Goal: Information Seeking & Learning: Check status

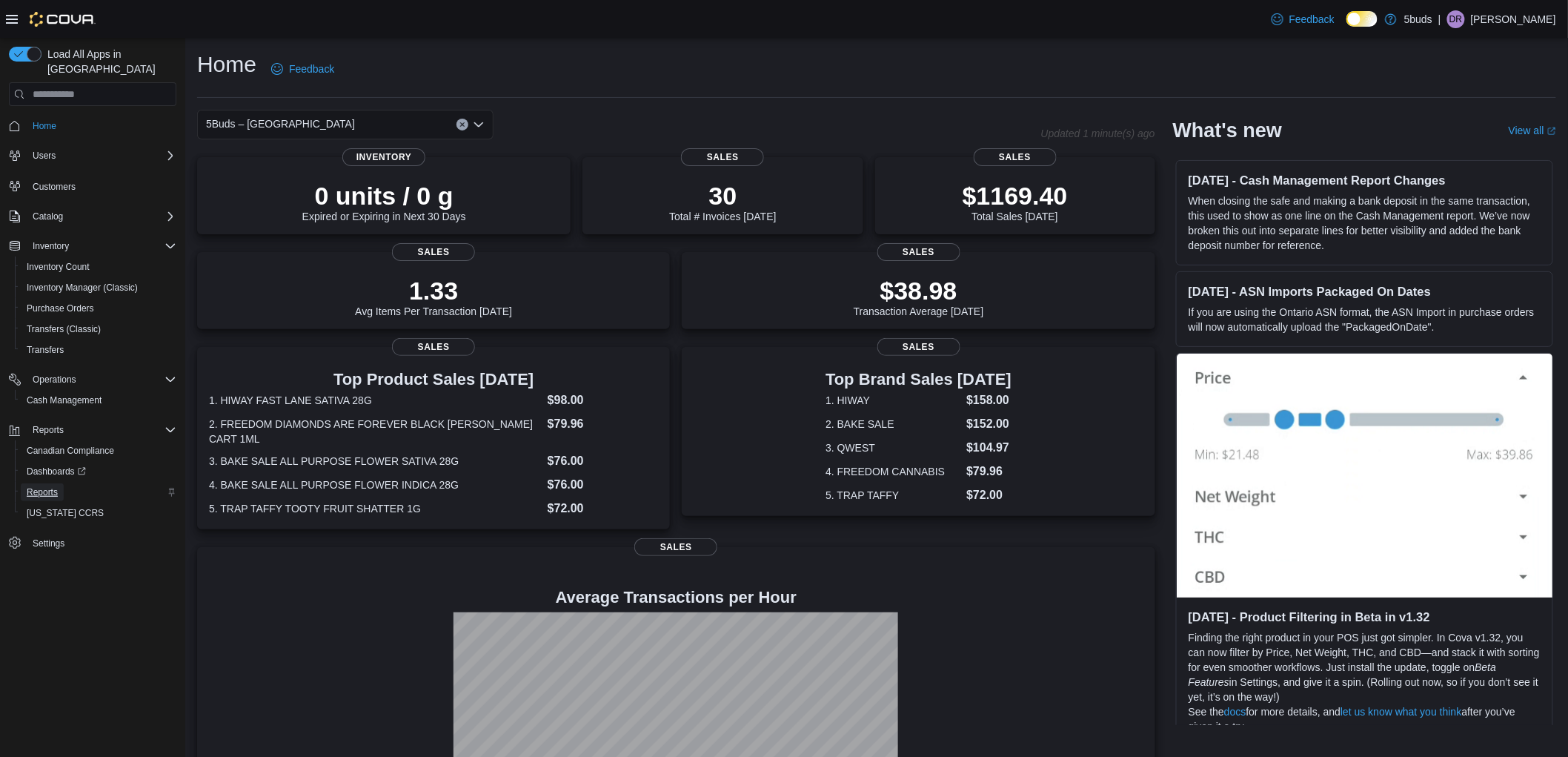
click at [45, 486] on span "Reports" at bounding box center [42, 492] width 31 height 12
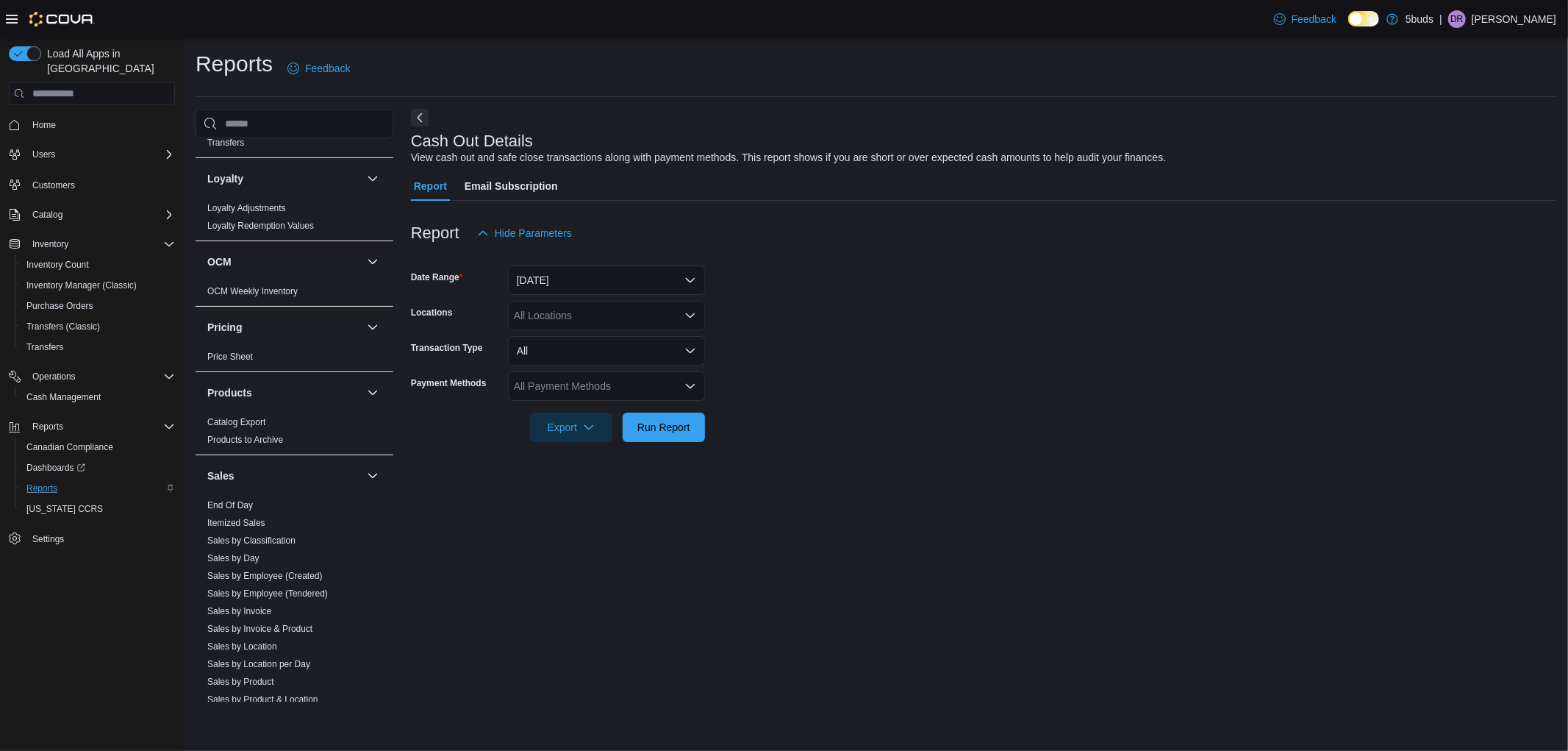
scroll to position [980, 0]
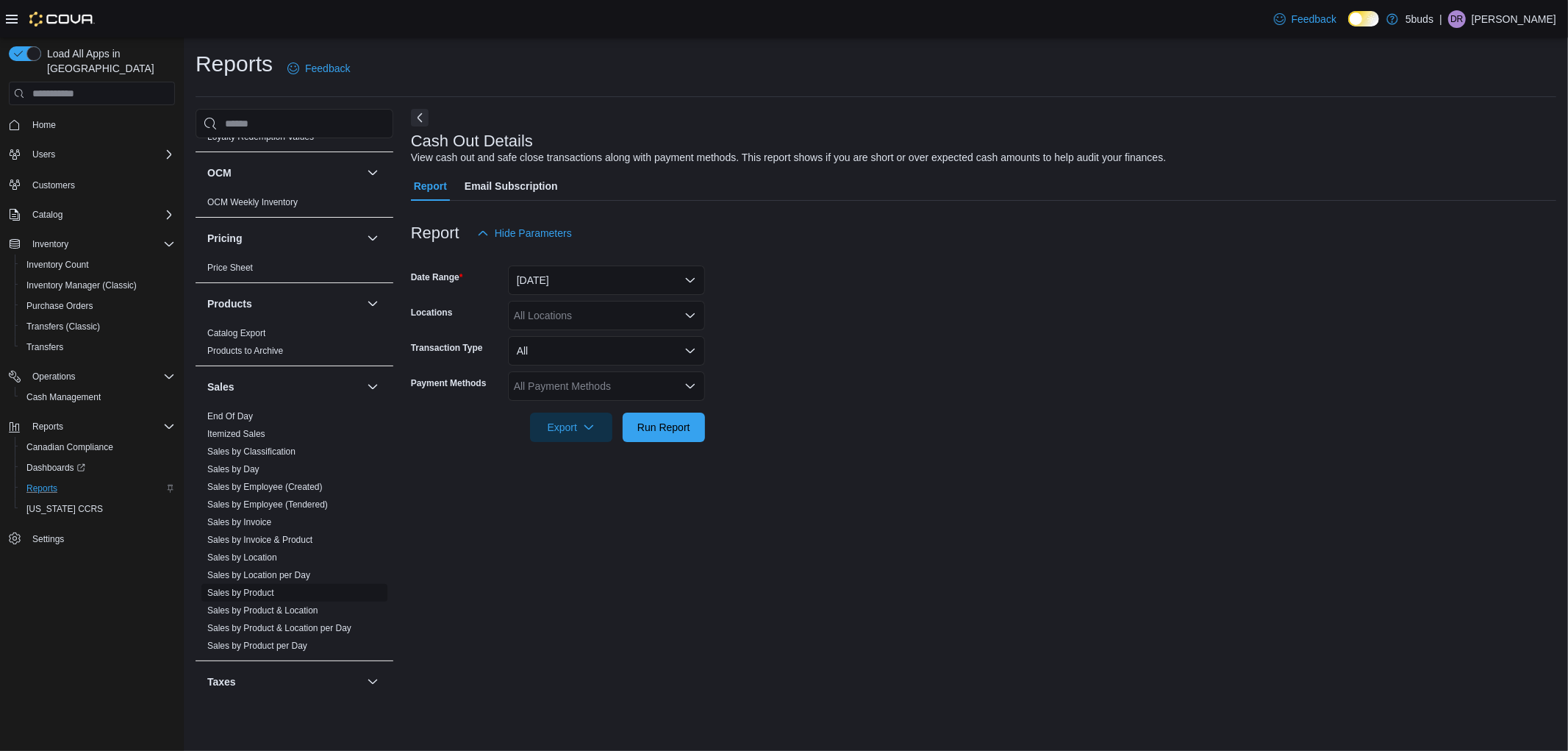
click at [254, 587] on link "Sales by Product" at bounding box center [241, 592] width 67 height 10
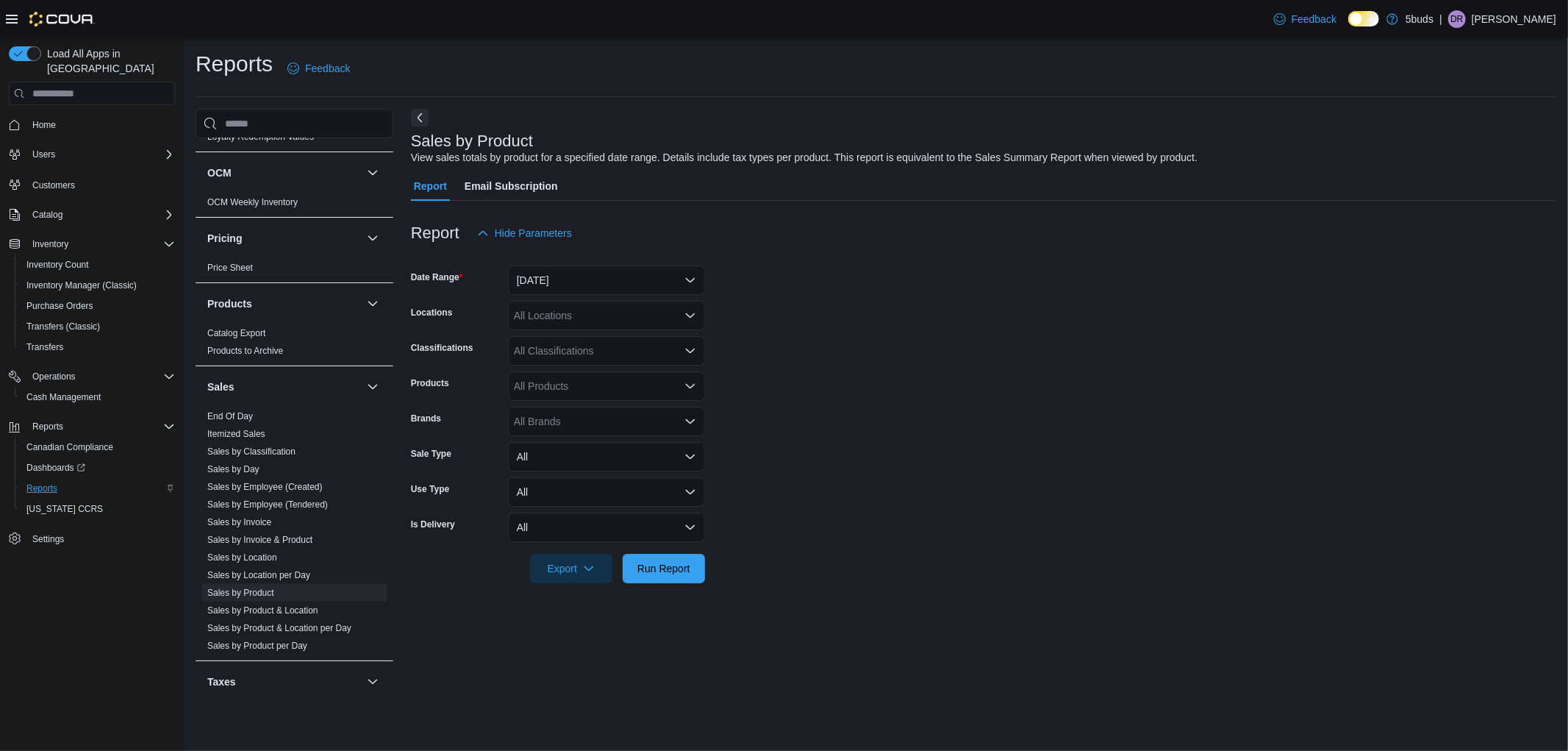
click at [616, 318] on div "All Locations" at bounding box center [607, 316] width 197 height 30
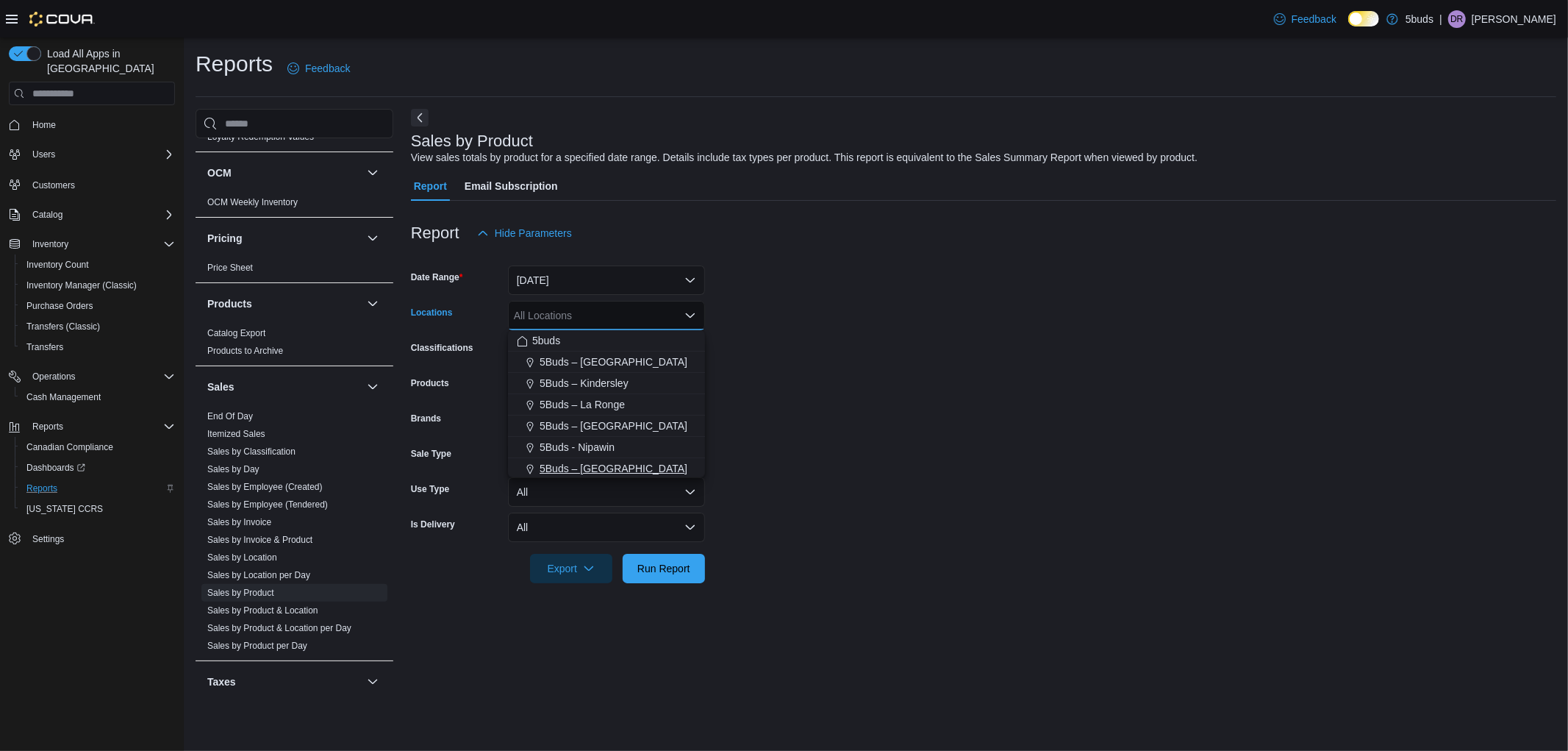
click at [625, 465] on span "5Buds – [GEOGRAPHIC_DATA]" at bounding box center [614, 468] width 148 height 15
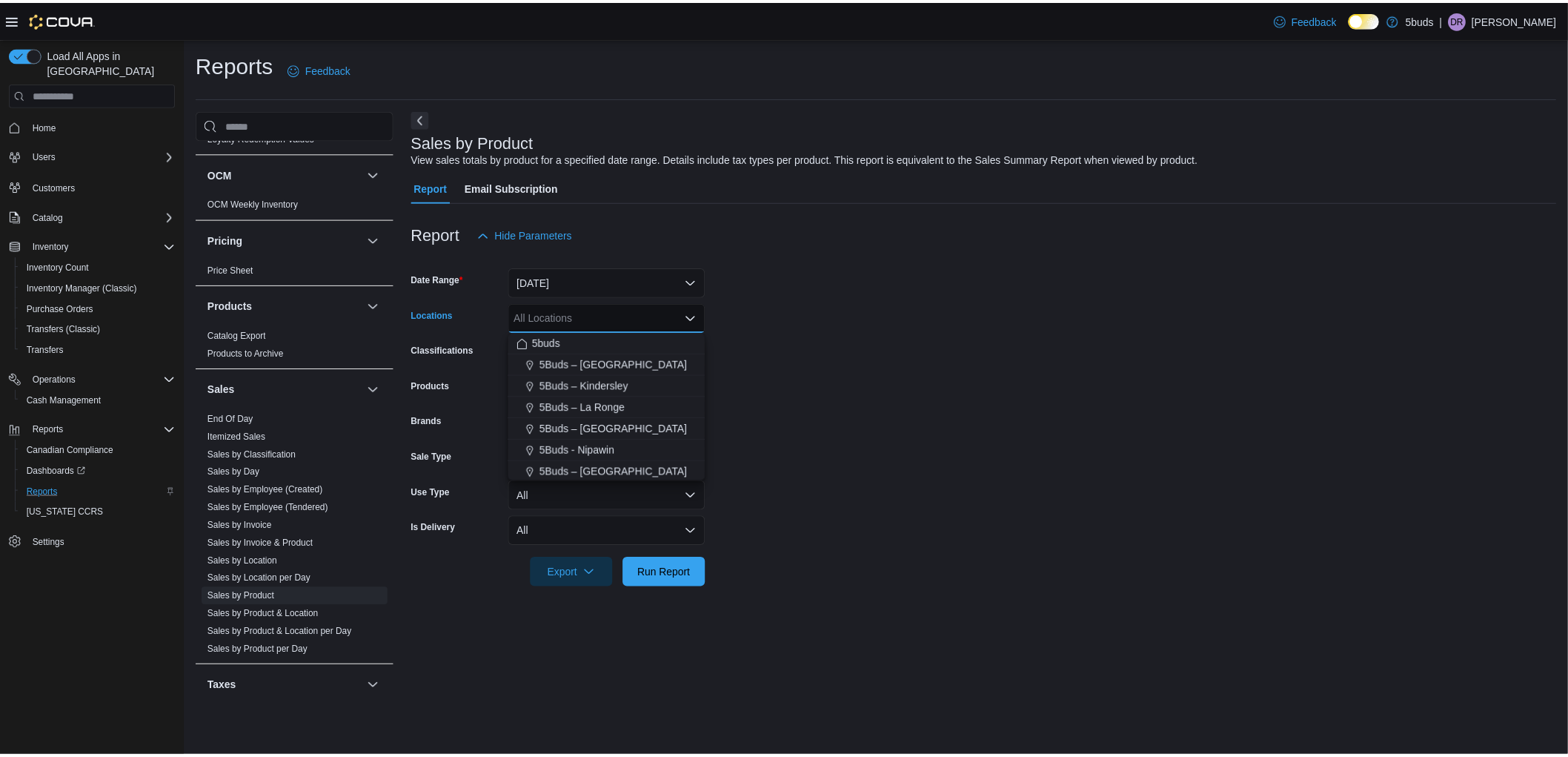
scroll to position [2, 0]
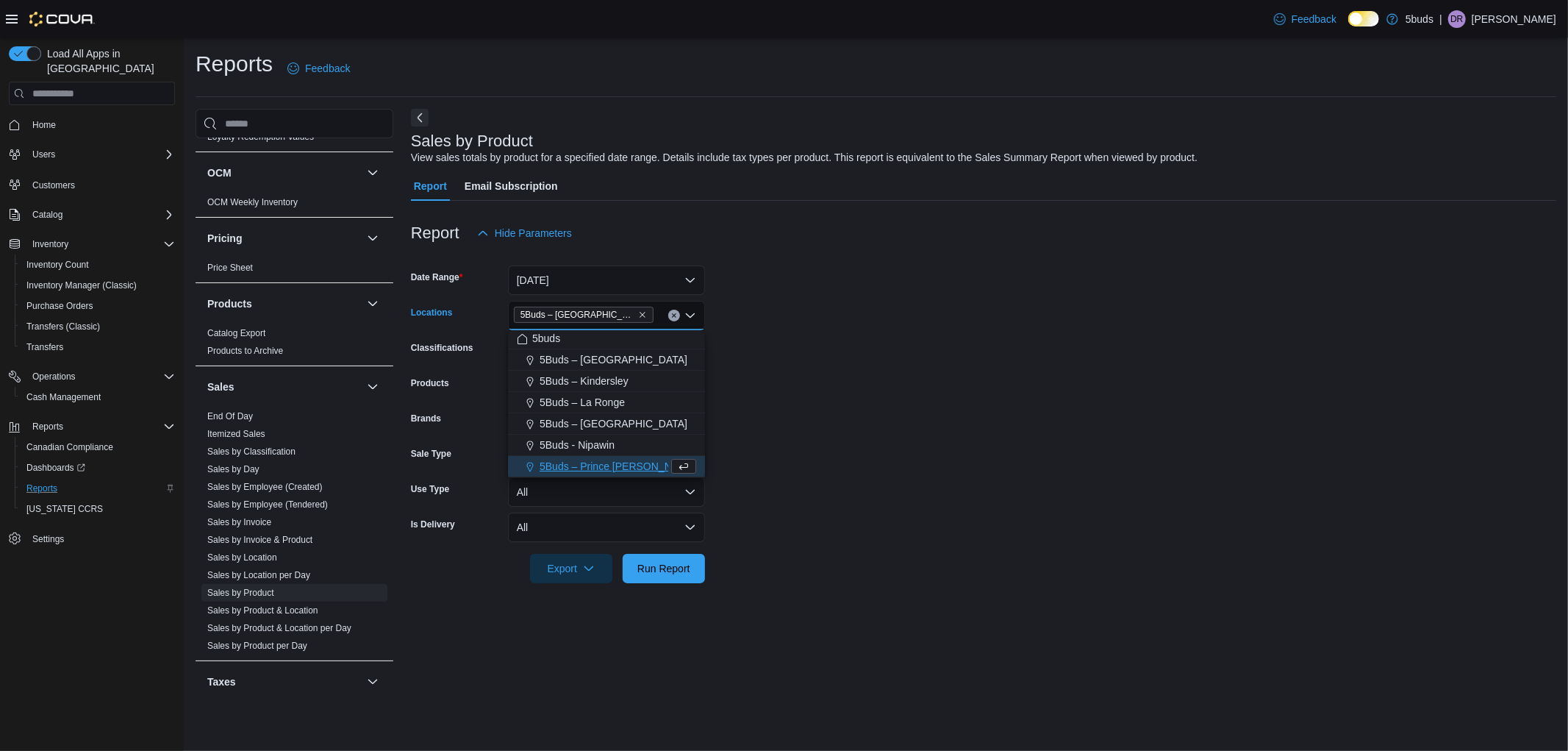
click at [865, 483] on form "Date Range [DATE] Locations 5Buds – [GEOGRAPHIC_DATA] Combo box. Selected. 5Bud…" at bounding box center [983, 415] width 1146 height 336
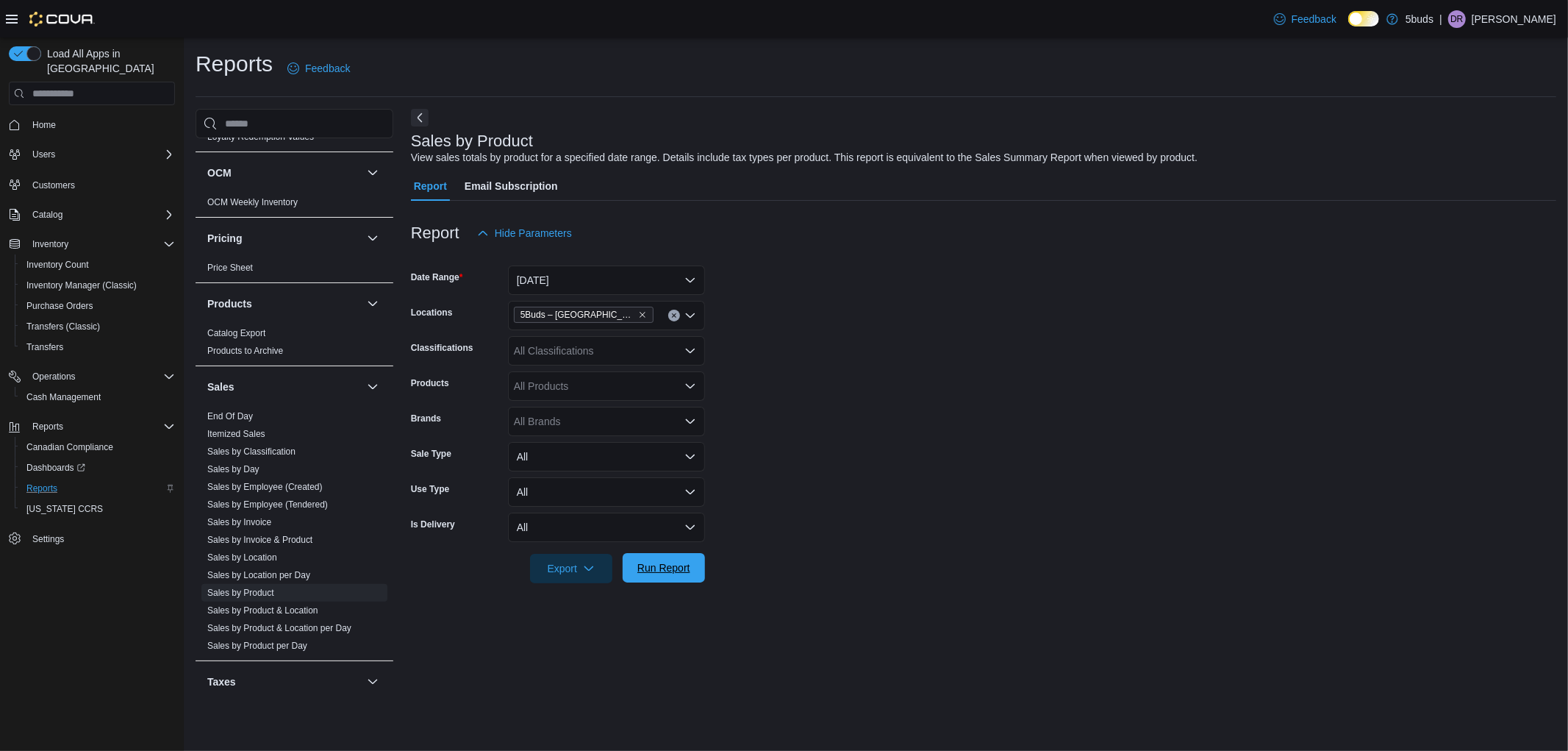
click at [646, 572] on span "Run Report" at bounding box center [664, 567] width 53 height 15
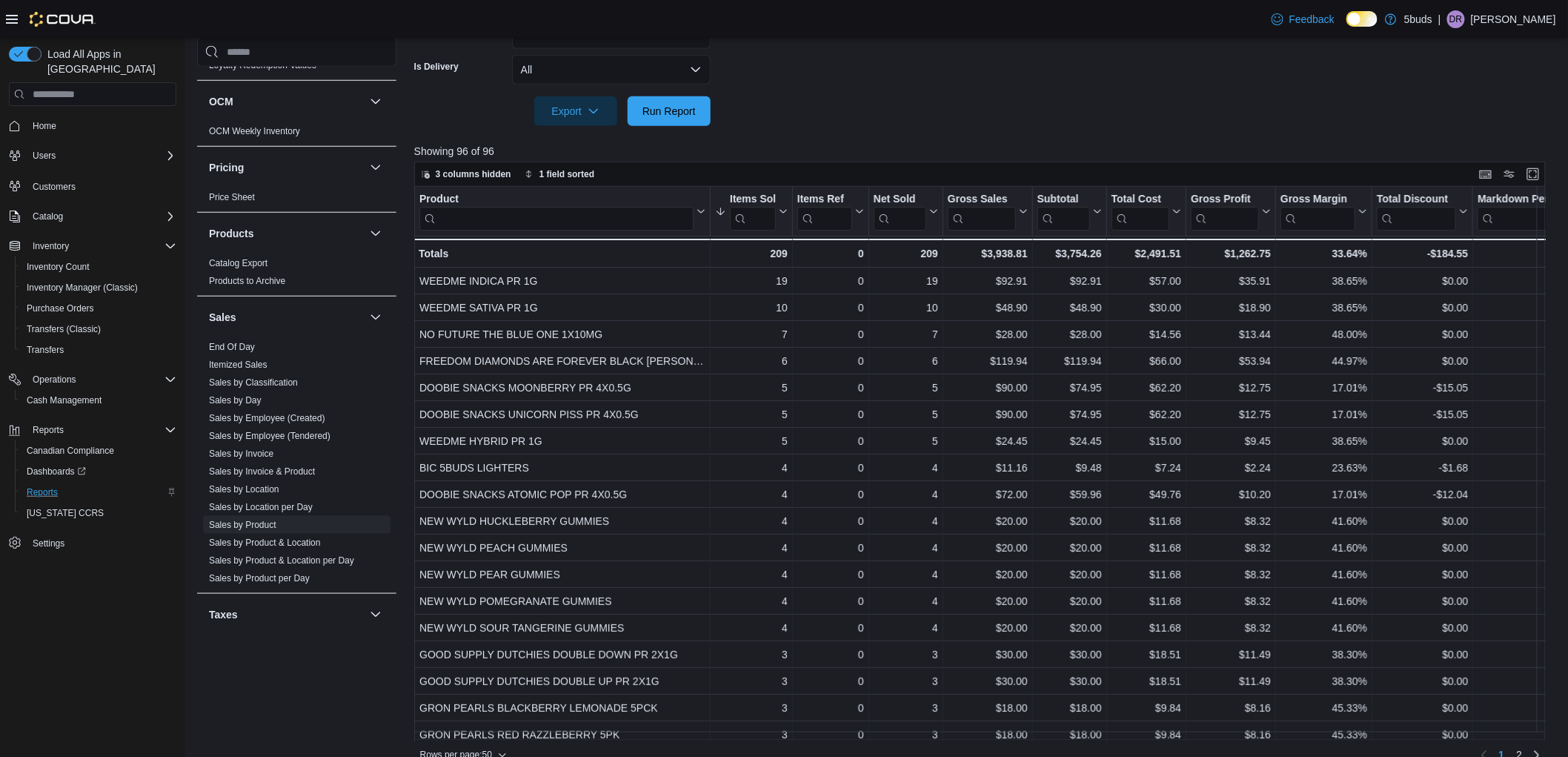
scroll to position [483, 0]
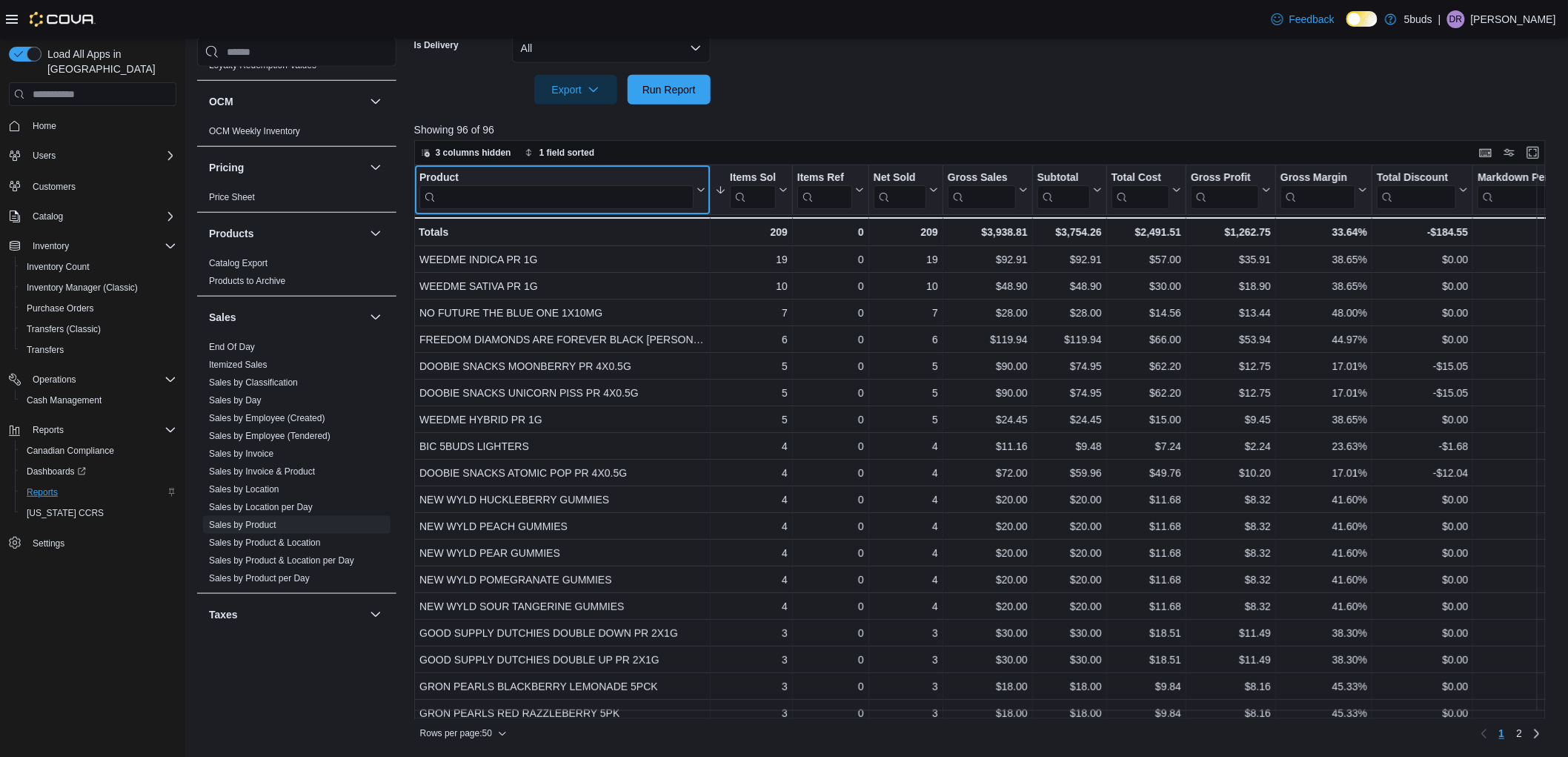
click at [565, 193] on input "search" at bounding box center [557, 197] width 275 height 24
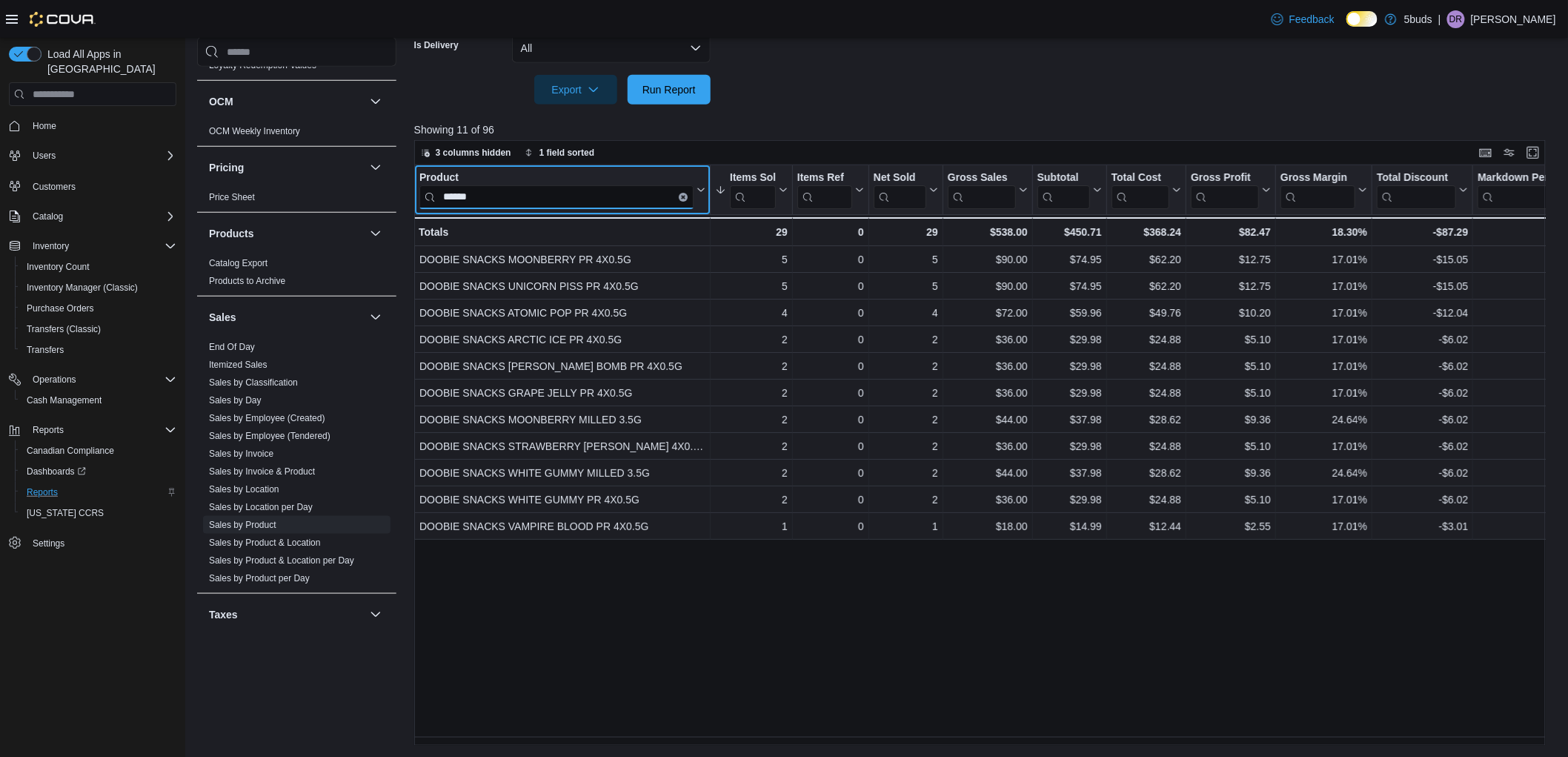
type input "******"
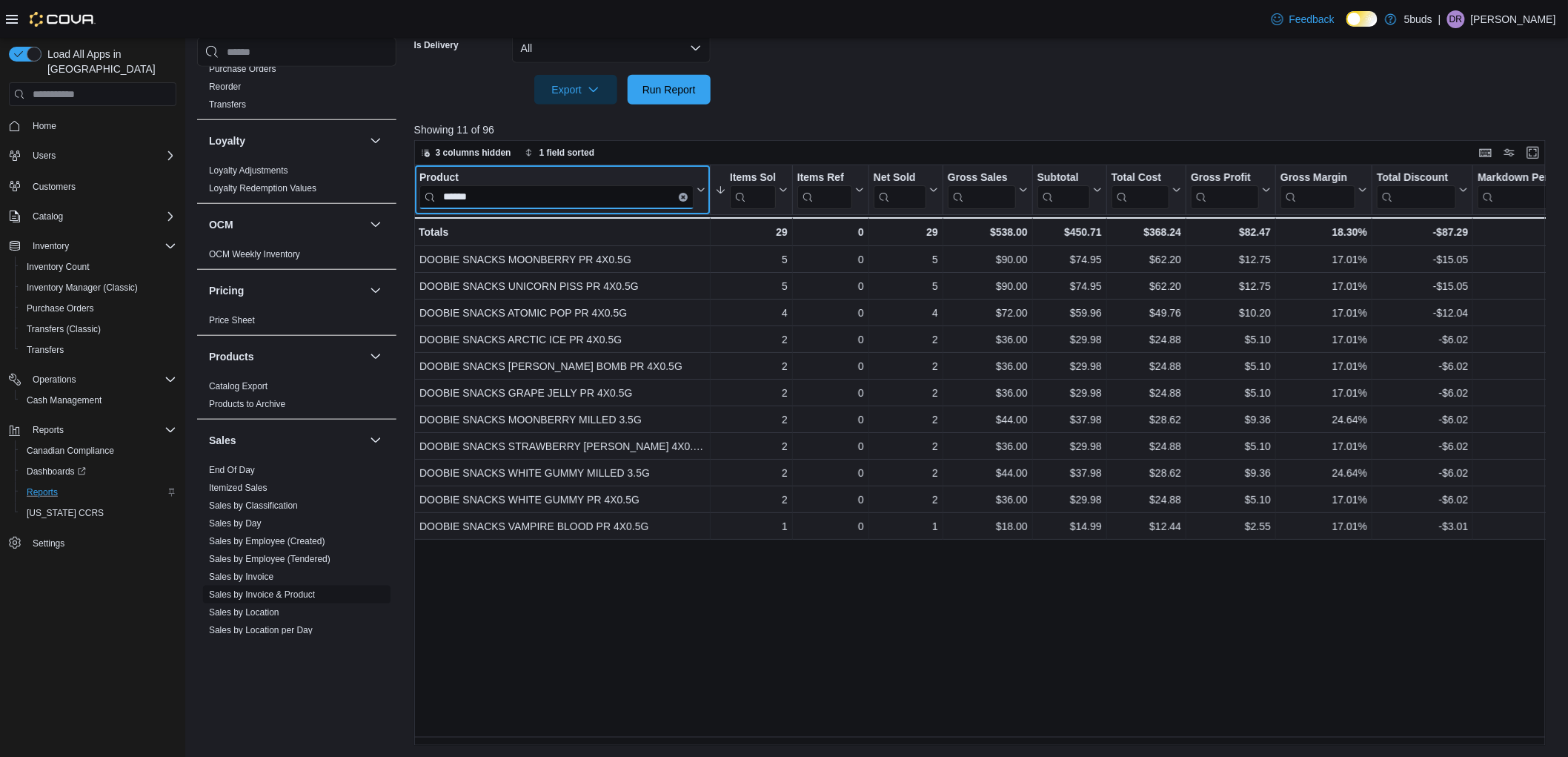
scroll to position [658, 0]
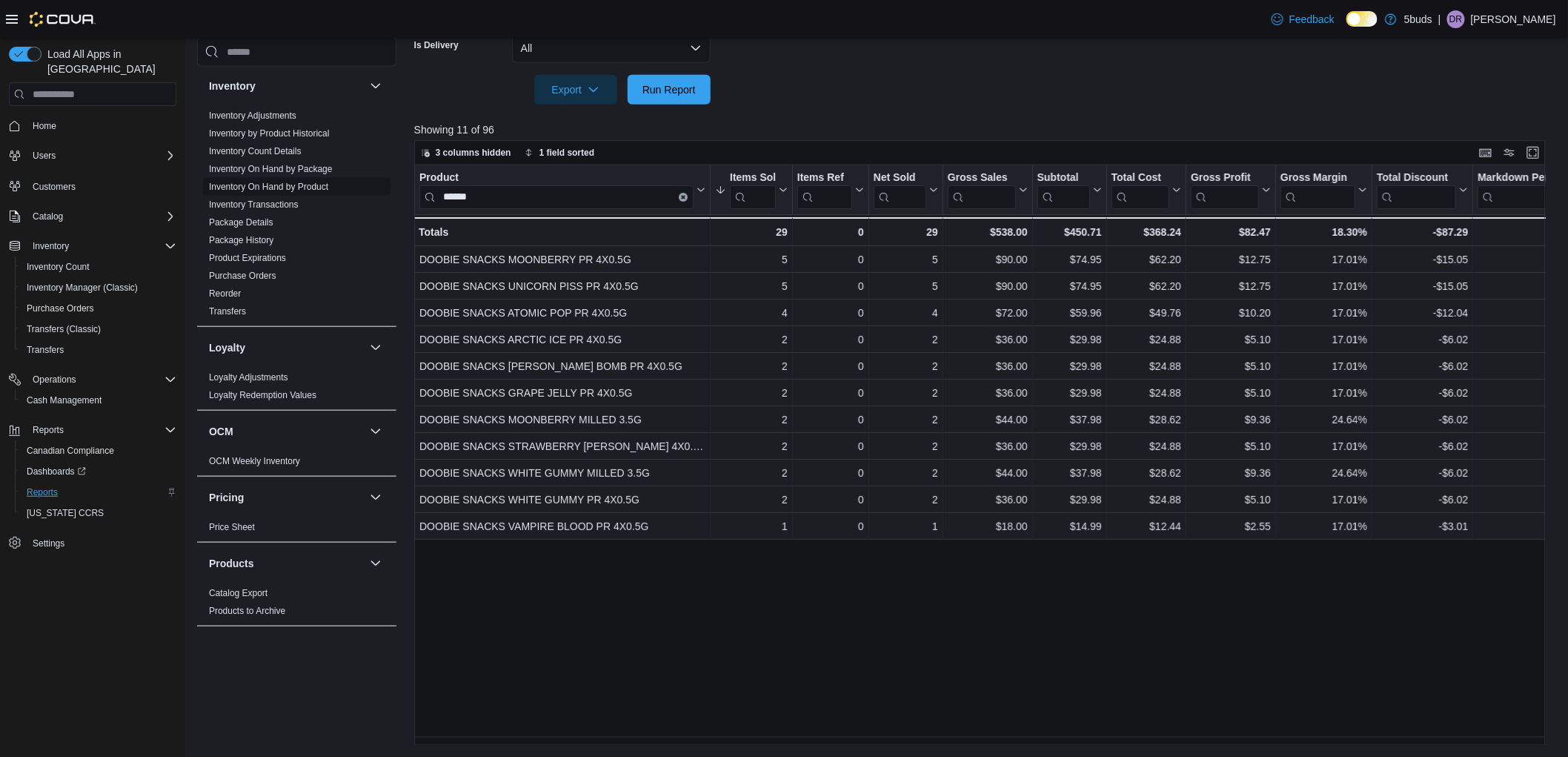
click at [269, 181] on link "Inventory On Hand by Product" at bounding box center [269, 186] width 119 height 10
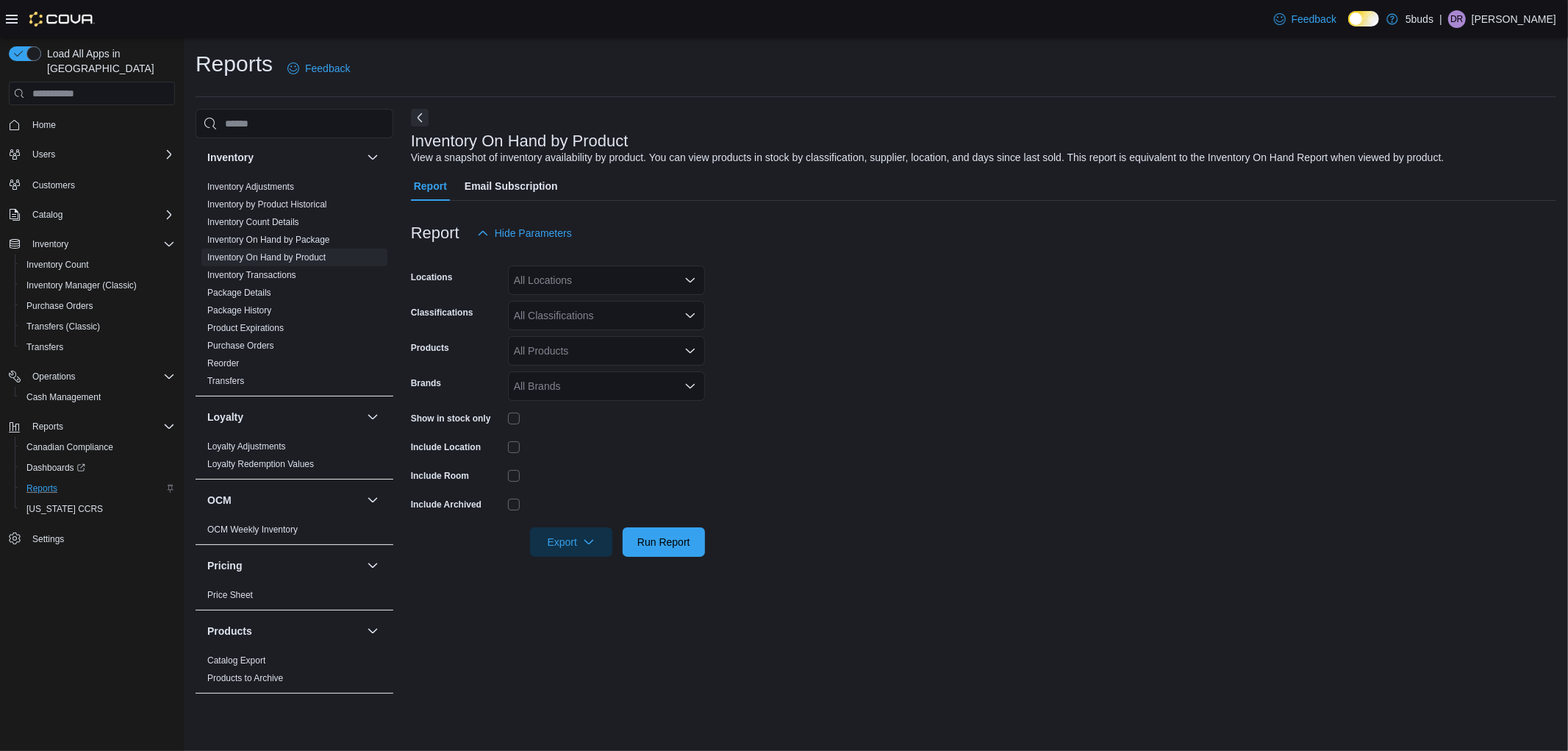
click at [604, 265] on div "All Locations" at bounding box center [607, 280] width 197 height 30
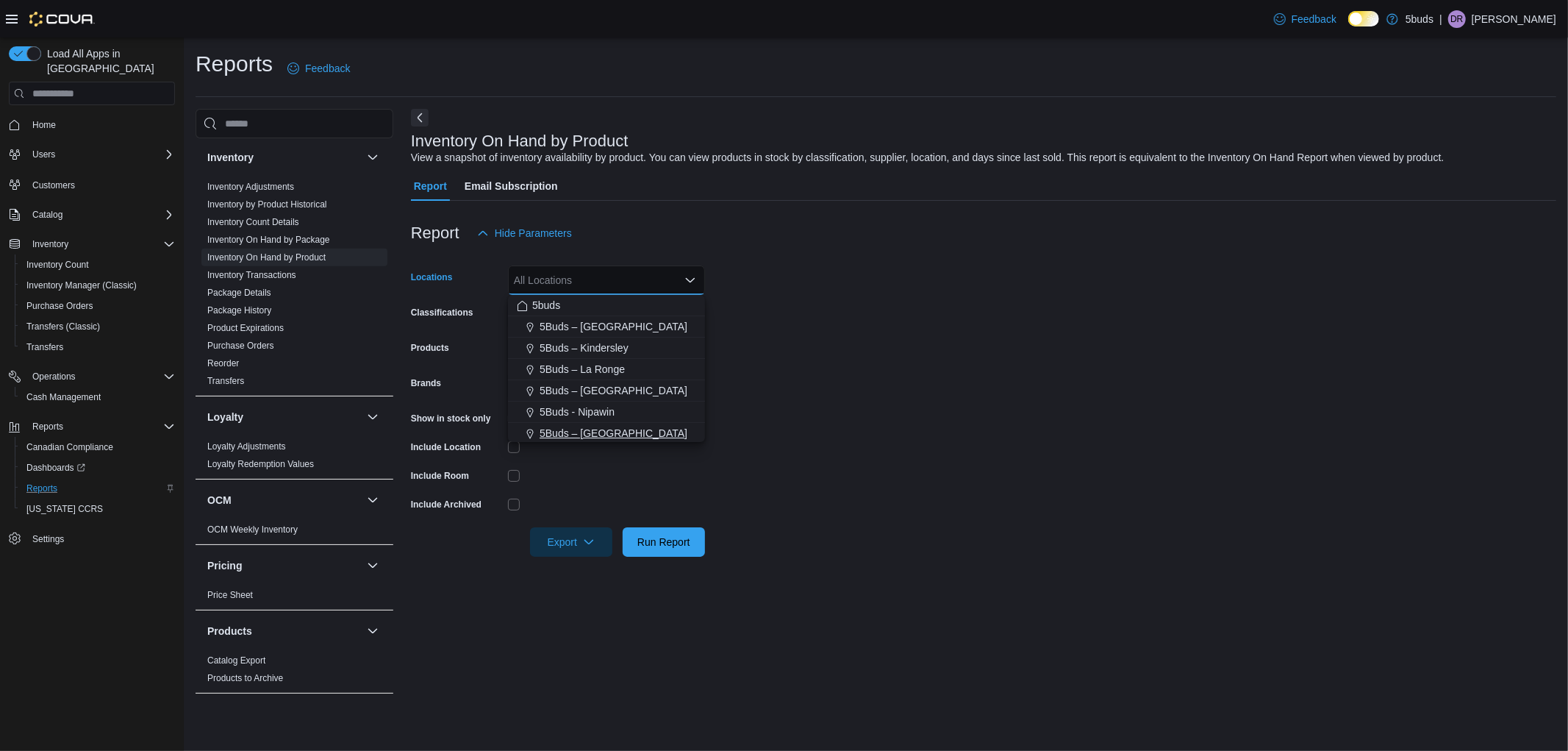
click at [646, 424] on button "5Buds – [GEOGRAPHIC_DATA]" at bounding box center [607, 433] width 197 height 22
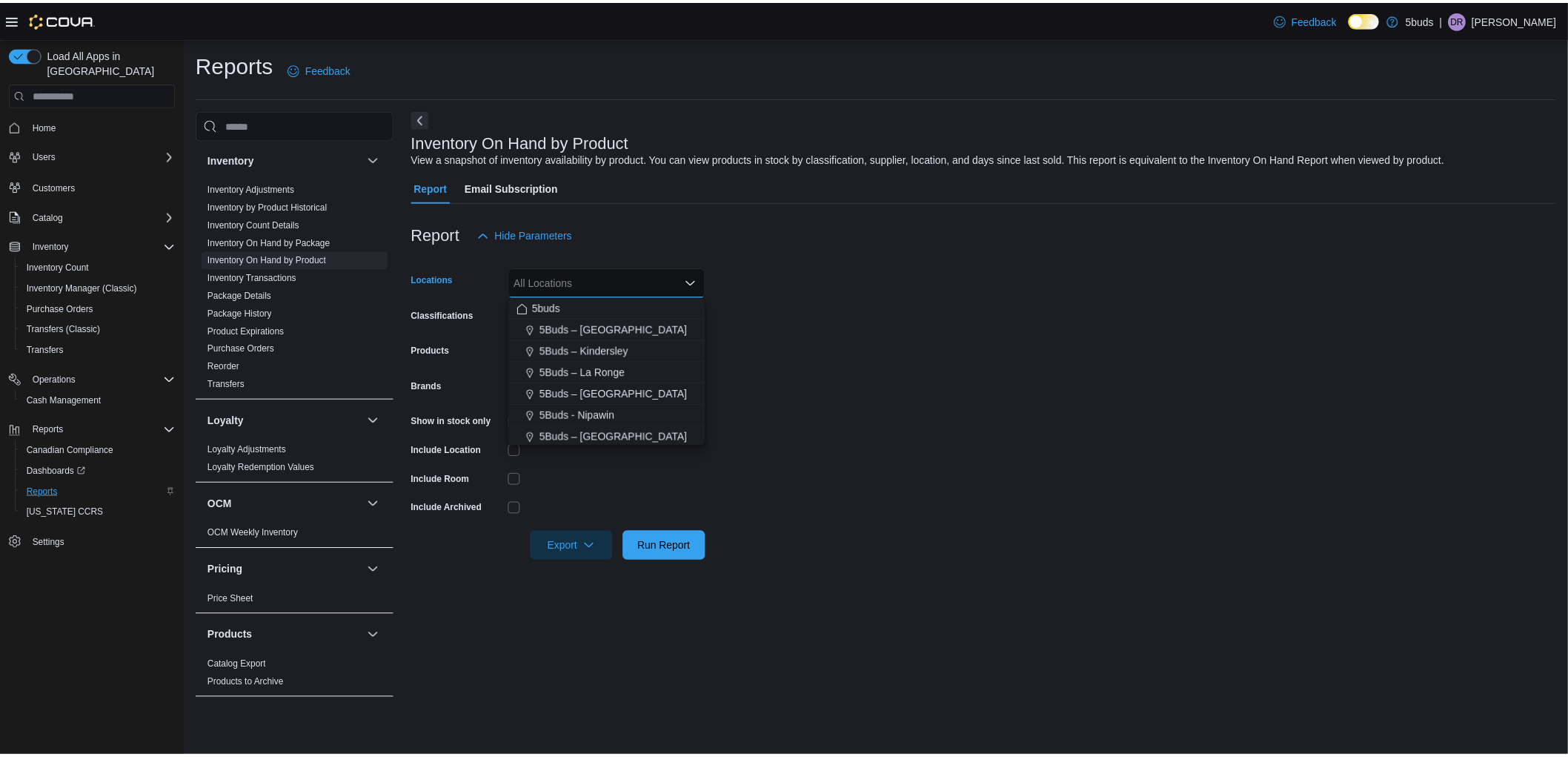
scroll to position [2, 0]
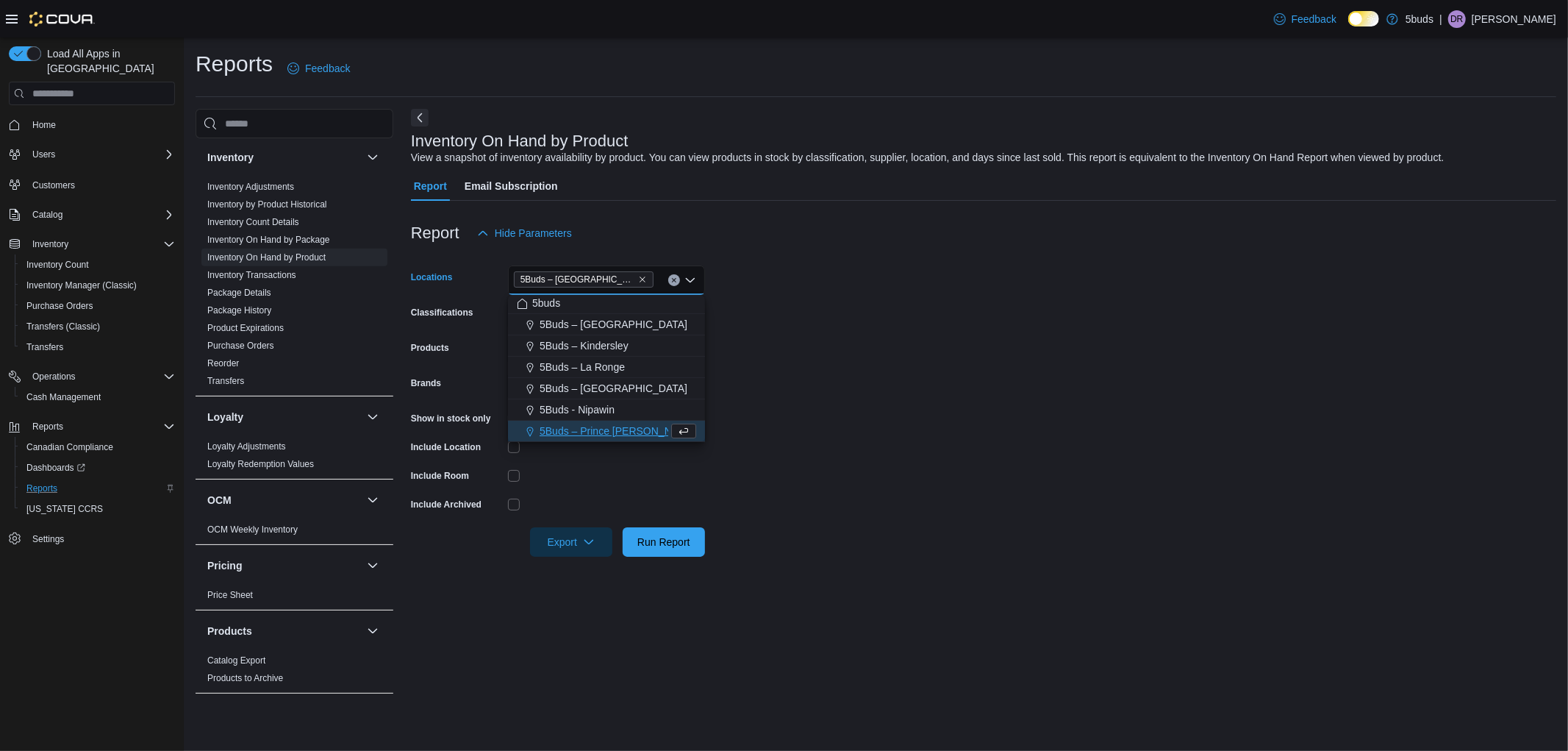
drag, startPoint x: 801, startPoint y: 454, endPoint x: 667, endPoint y: 454, distance: 134.0
click at [801, 454] on form "Locations 5Buds – [GEOGRAPHIC_DATA] Combo box. Selected. 5Buds – [GEOGRAPHIC_DA…" at bounding box center [983, 402] width 1146 height 309
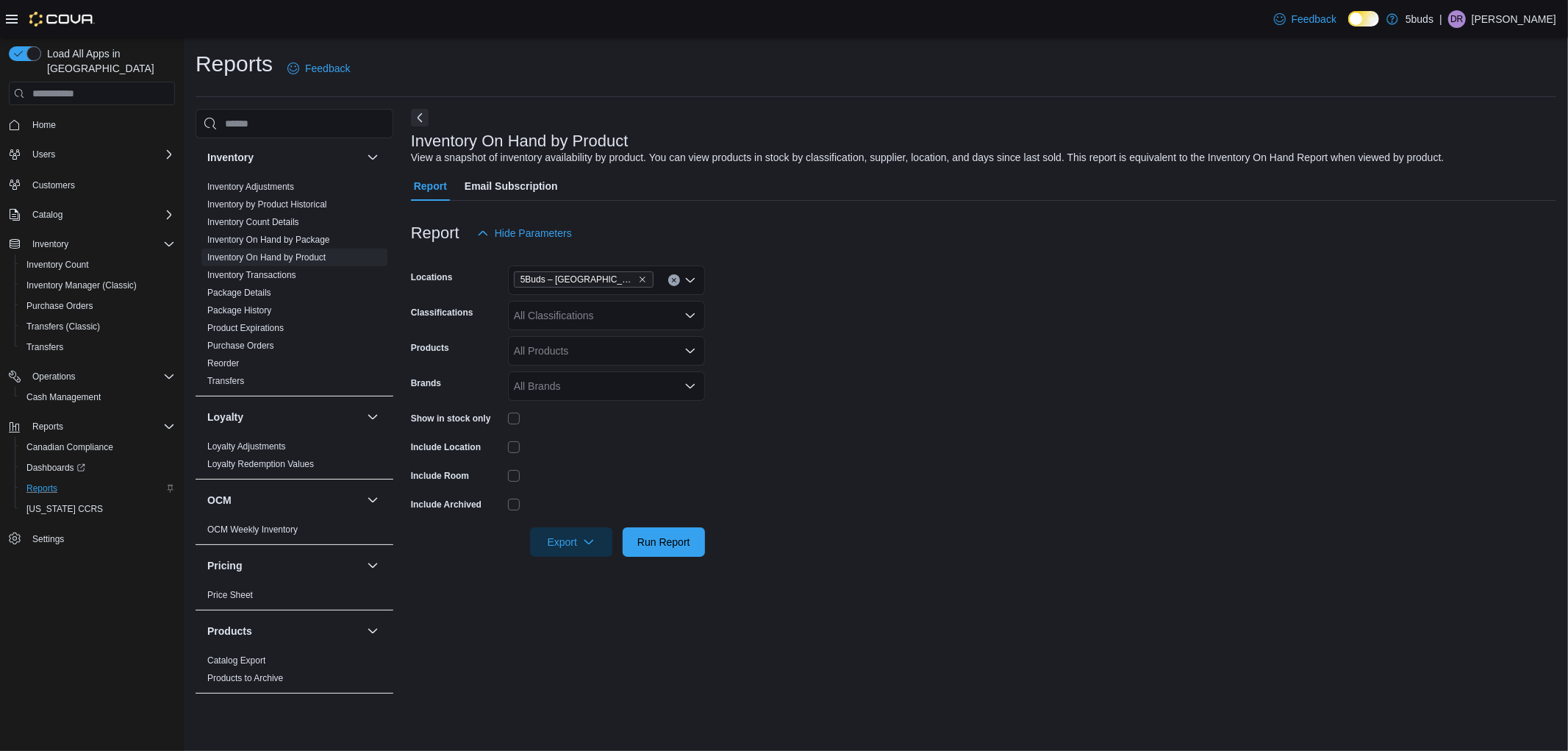
click at [505, 414] on div "Show in stock only" at bounding box center [558, 417] width 294 height 23
click at [669, 537] on span "Run Report" at bounding box center [664, 541] width 53 height 15
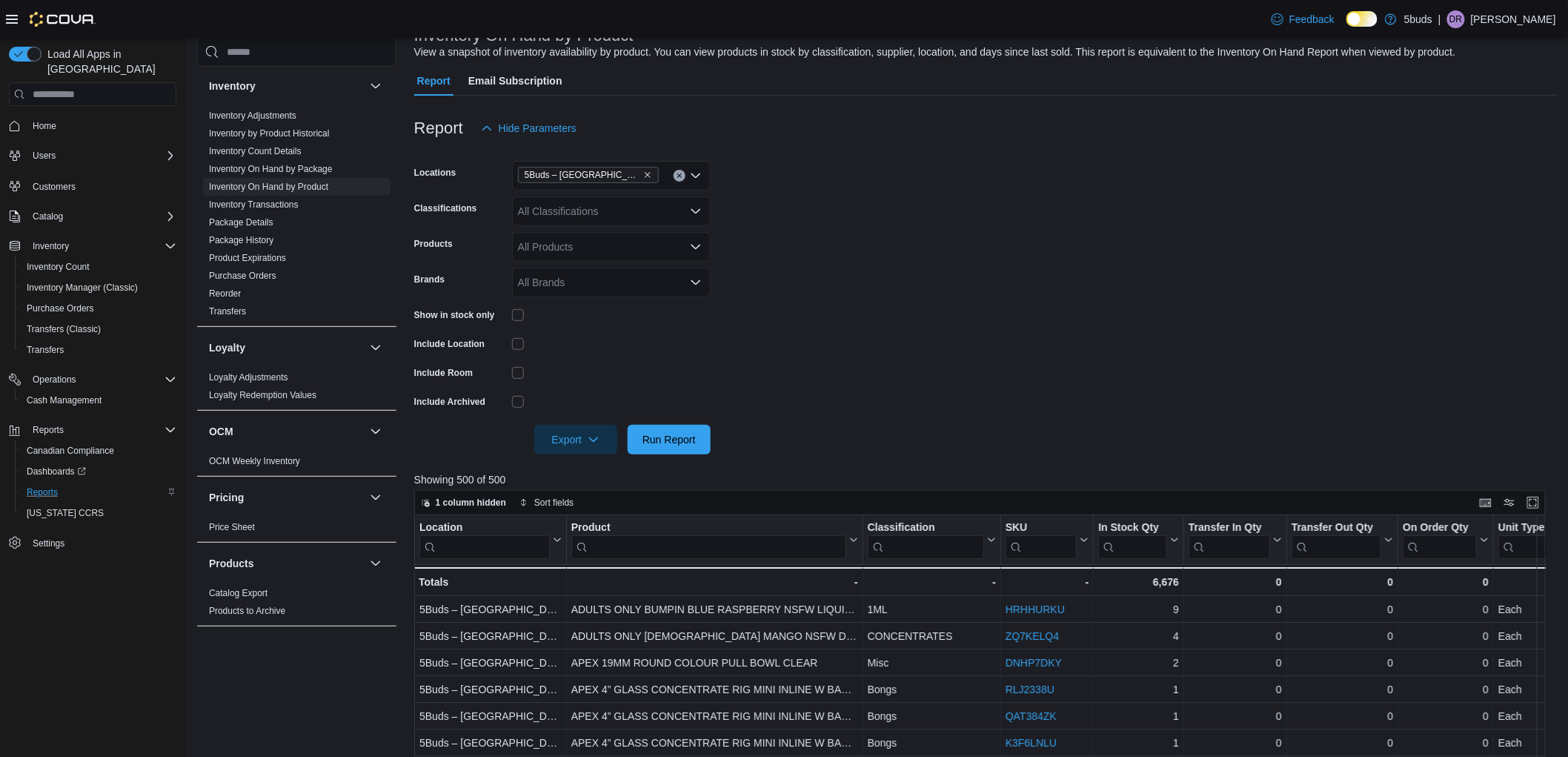
scroll to position [457, 0]
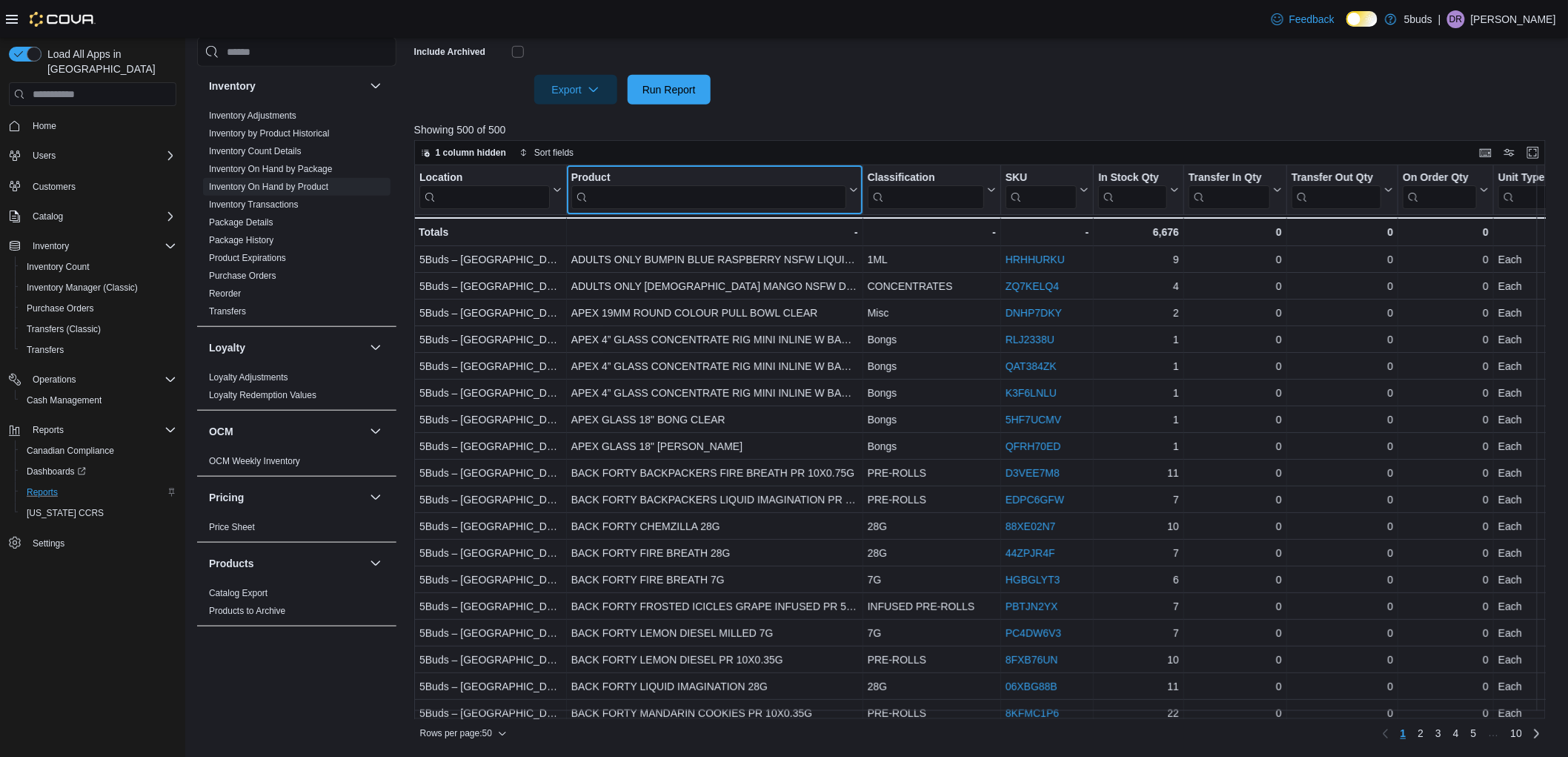
click at [628, 198] on input "search" at bounding box center [708, 197] width 275 height 24
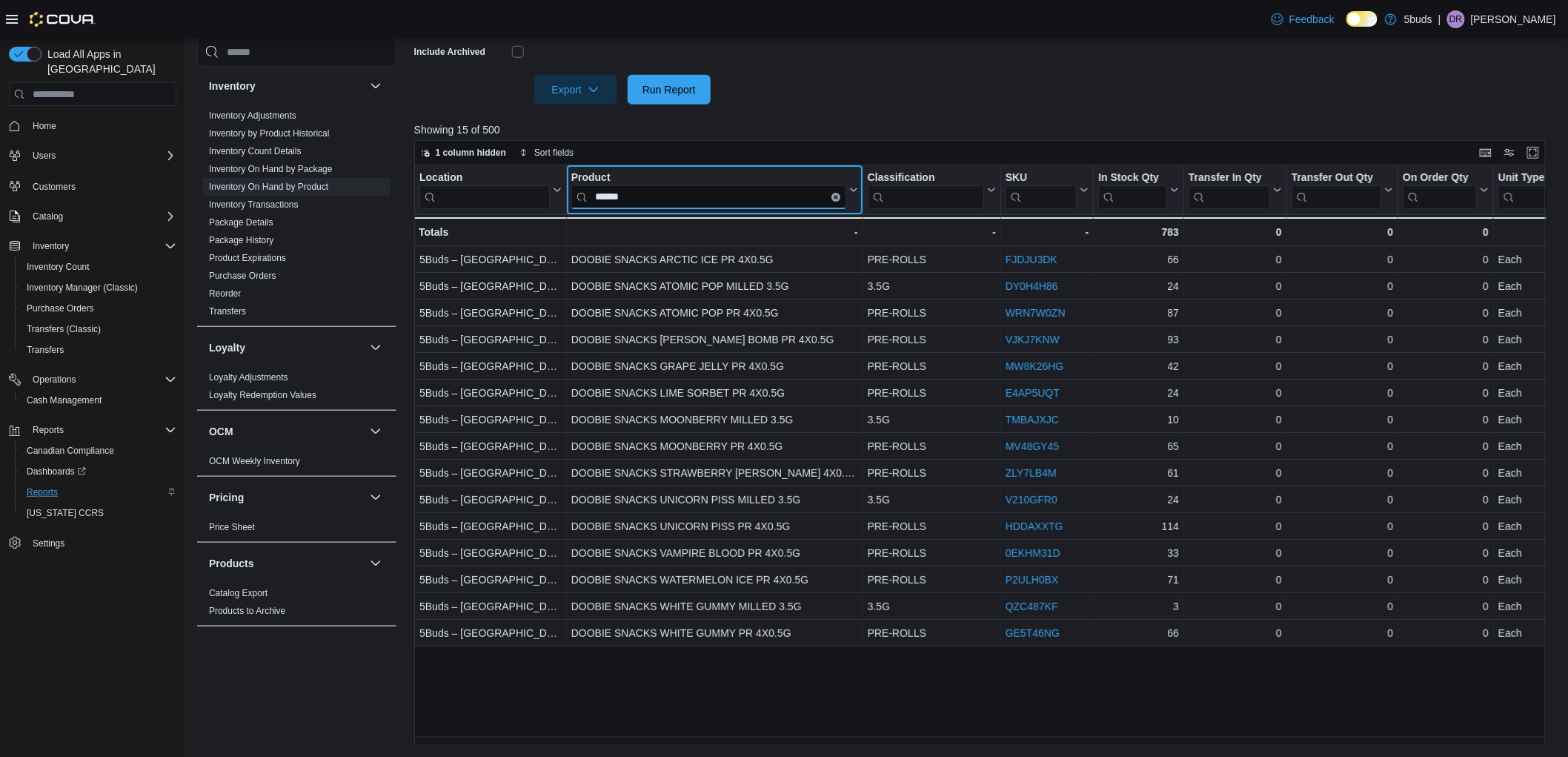
type input "******"
click at [1536, 16] on p "[PERSON_NAME]" at bounding box center [1514, 19] width 86 height 18
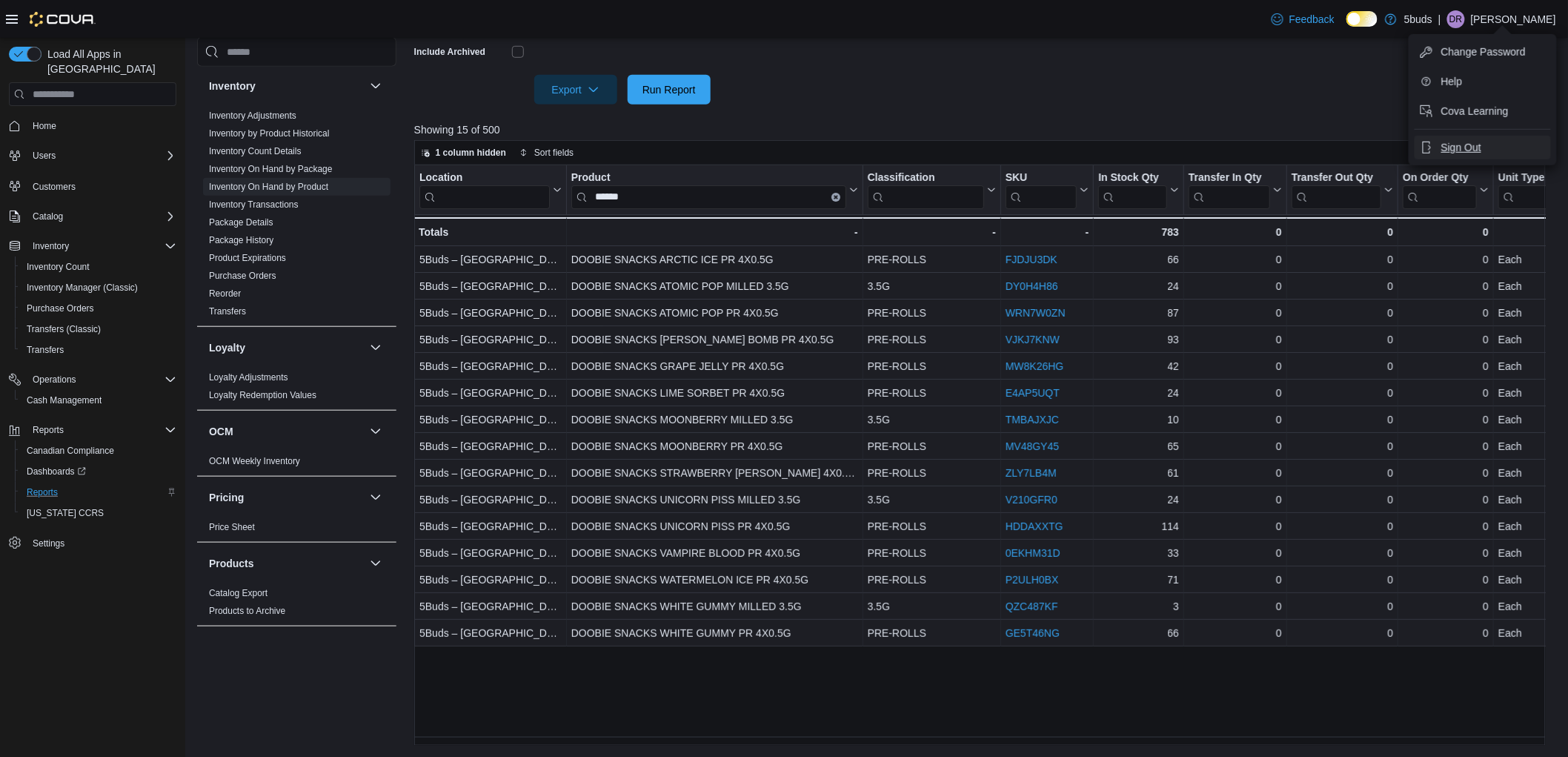
click at [1458, 144] on span "Sign Out" at bounding box center [1462, 147] width 40 height 15
